Goal: Find contact information: Find contact information

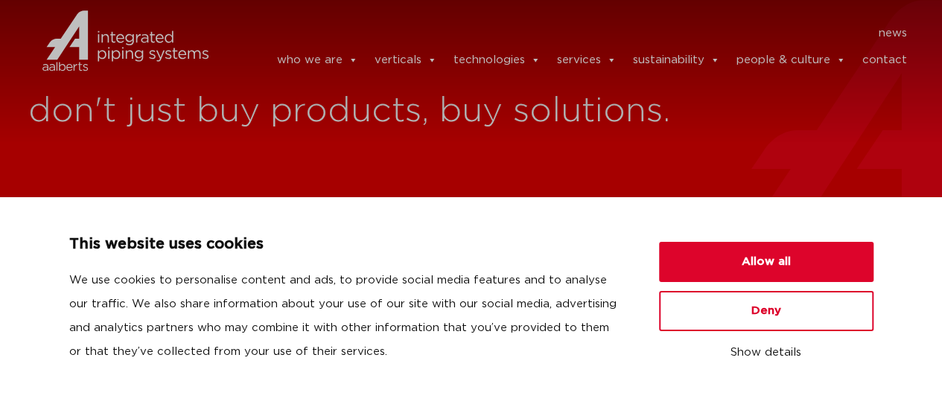
click at [892, 63] on link "contact" at bounding box center [884, 60] width 45 height 30
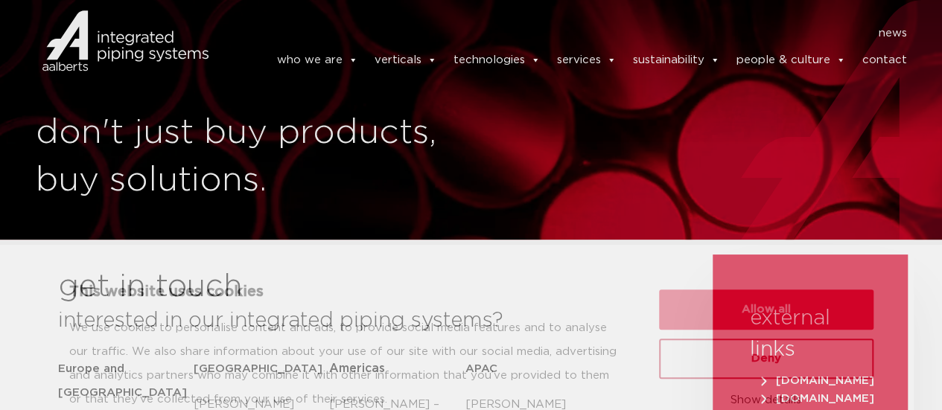
click at [776, 311] on button "Deny" at bounding box center [766, 311] width 214 height 40
